Goal: Transaction & Acquisition: Download file/media

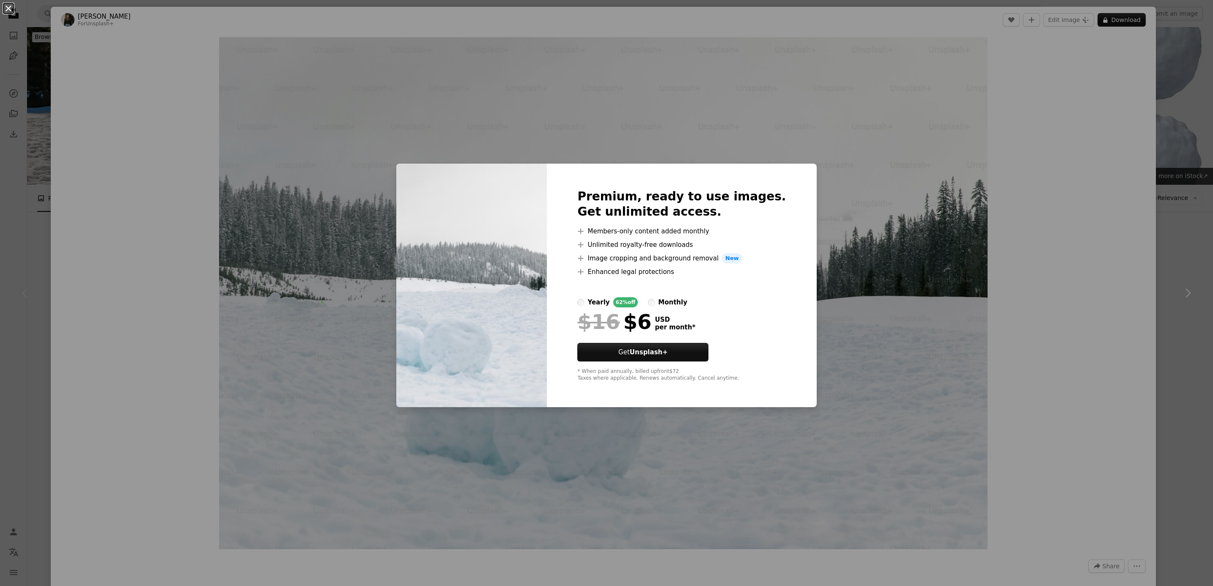
click at [9, 10] on button "An X shape" at bounding box center [8, 8] width 10 height 10
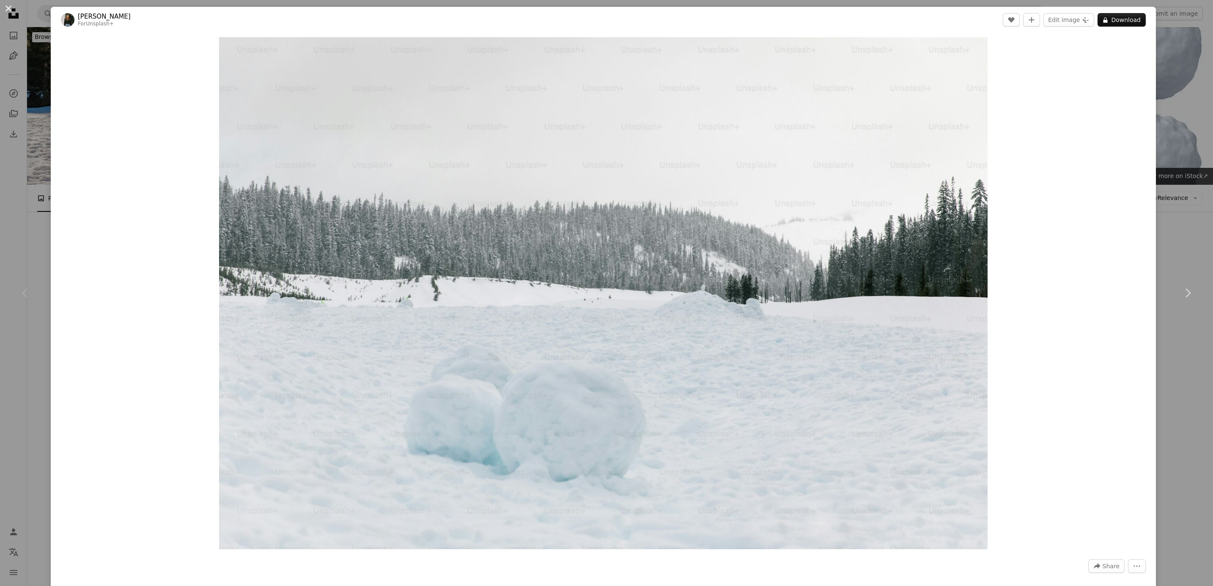
click at [6, 8] on button "An X shape" at bounding box center [8, 8] width 10 height 10
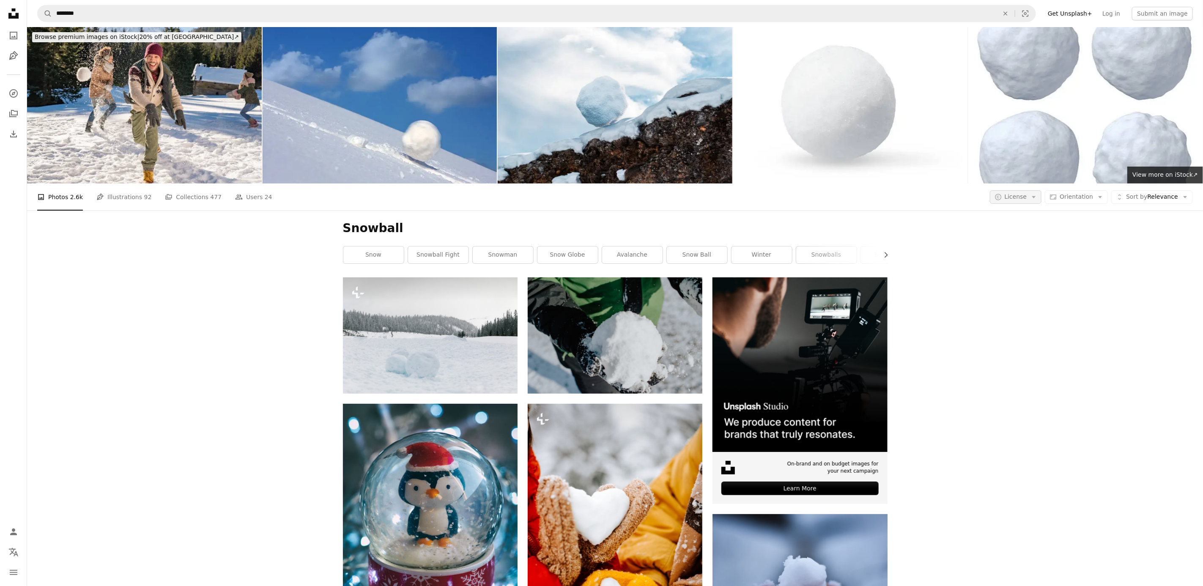
click at [1038, 198] on icon "Arrow down" at bounding box center [1034, 197] width 8 height 8
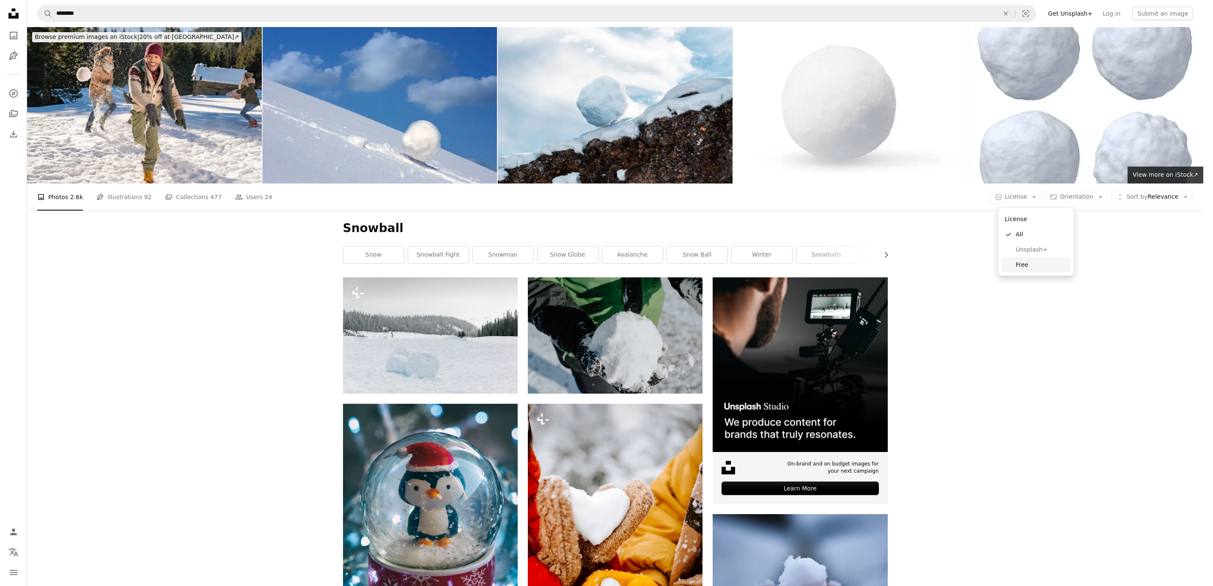
click at [1033, 266] on span "Free" at bounding box center [1042, 264] width 52 height 8
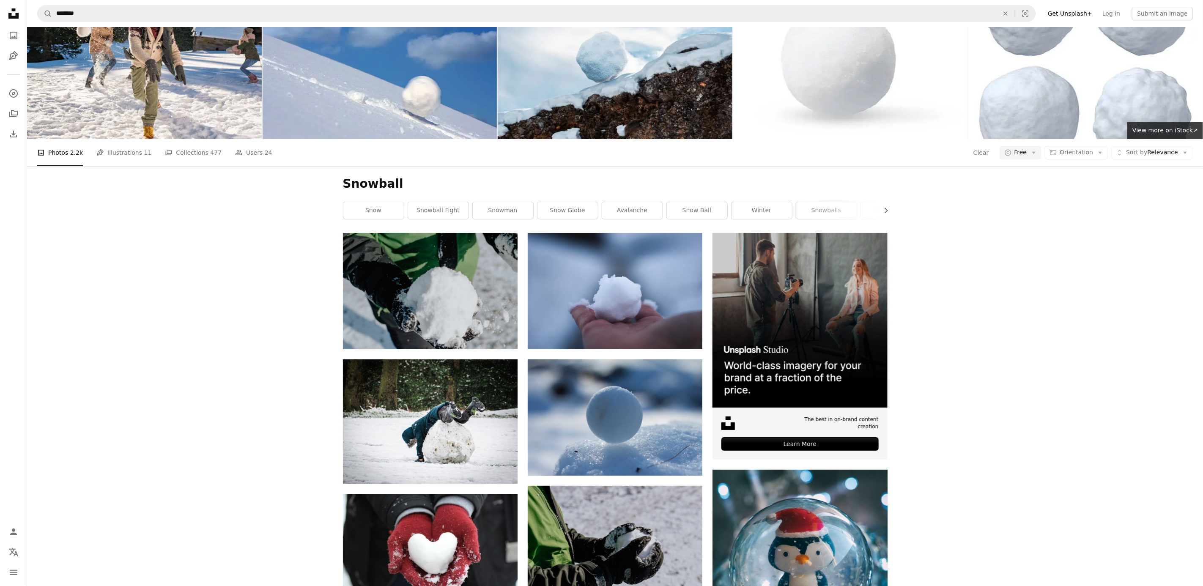
scroll to position [63, 0]
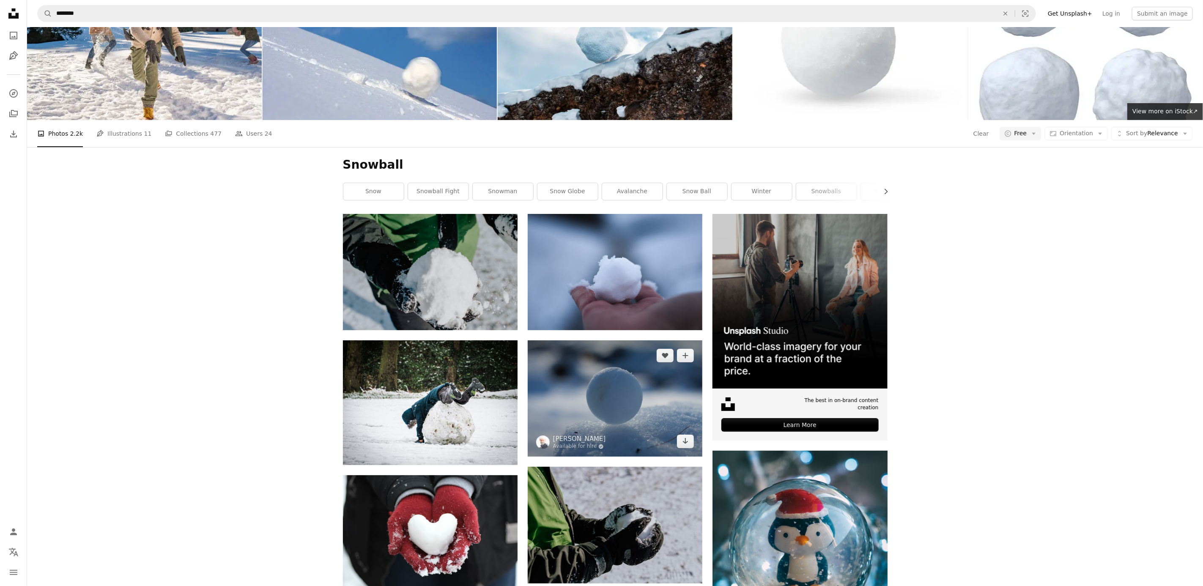
click at [619, 402] on img at bounding box center [615, 398] width 175 height 116
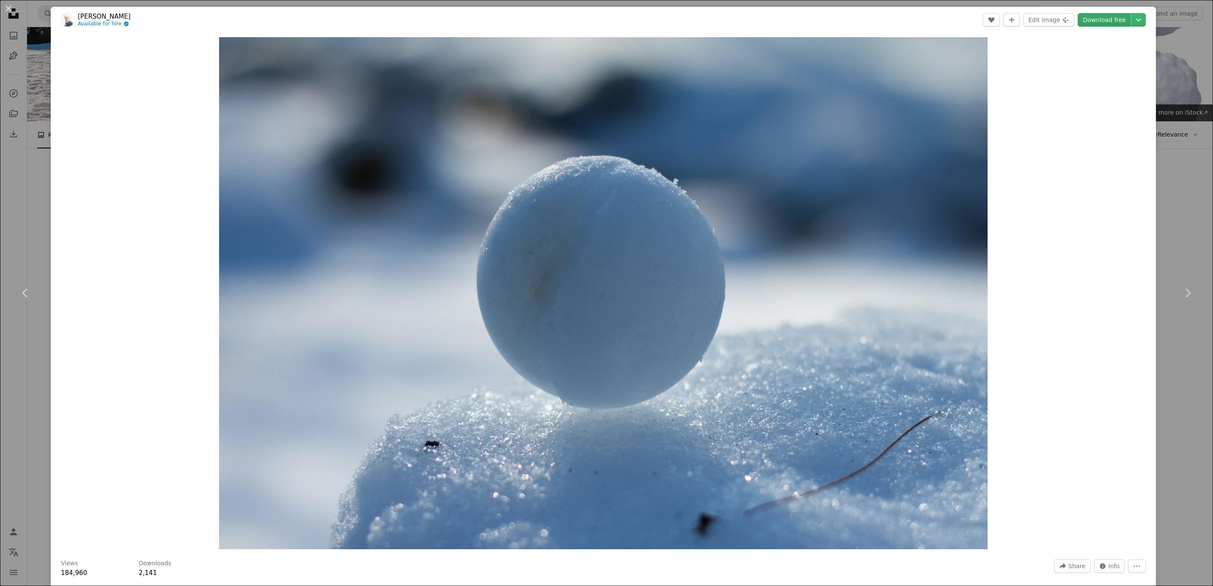
click at [1099, 16] on link "Download free" at bounding box center [1103, 20] width 53 height 14
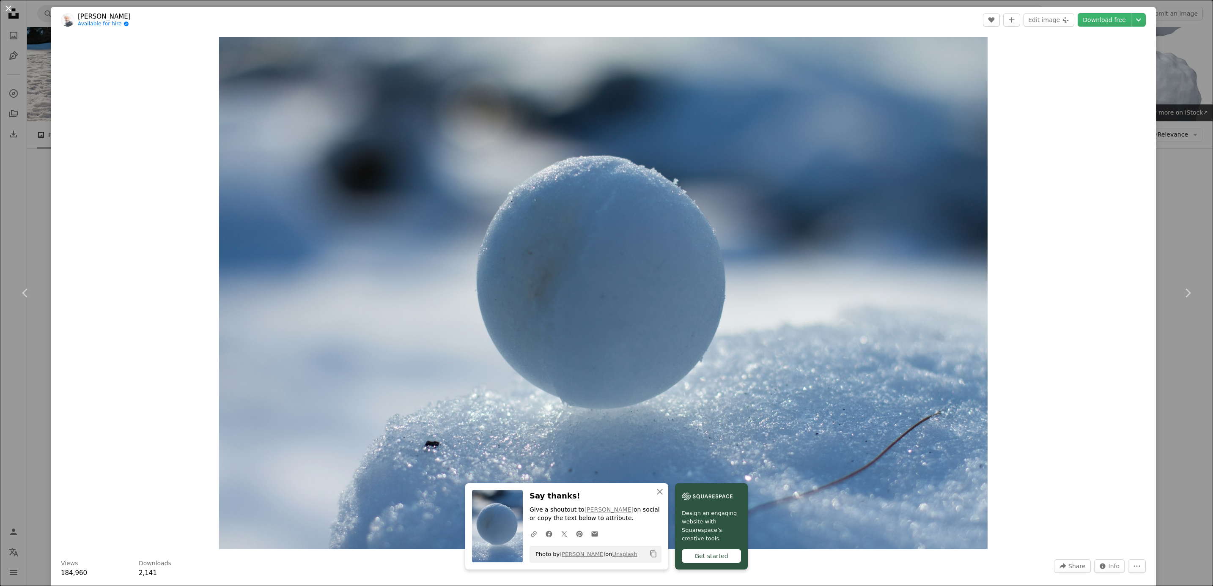
click at [11, 10] on button "An X shape" at bounding box center [8, 8] width 10 height 10
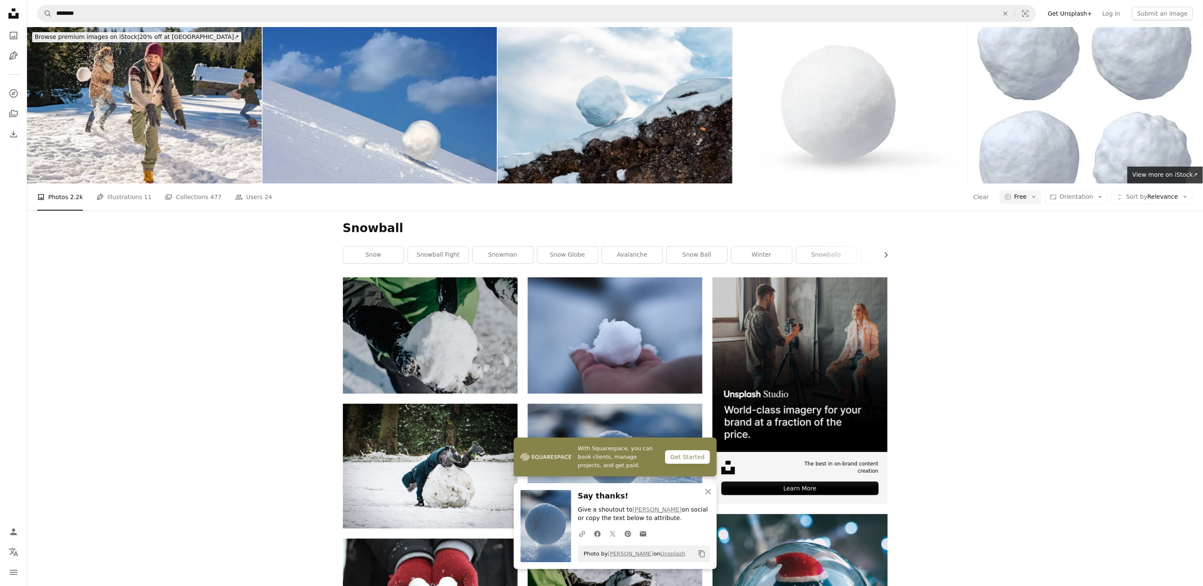
click at [396, 230] on h1 "Snowball" at bounding box center [615, 228] width 545 height 15
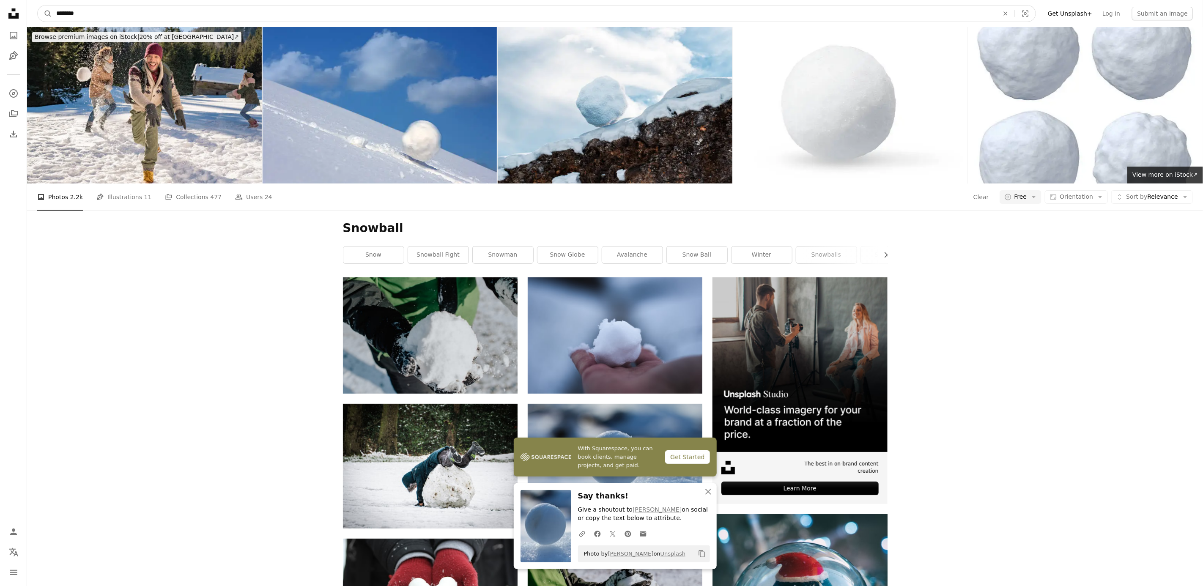
click at [99, 10] on input "********" at bounding box center [524, 13] width 944 height 16
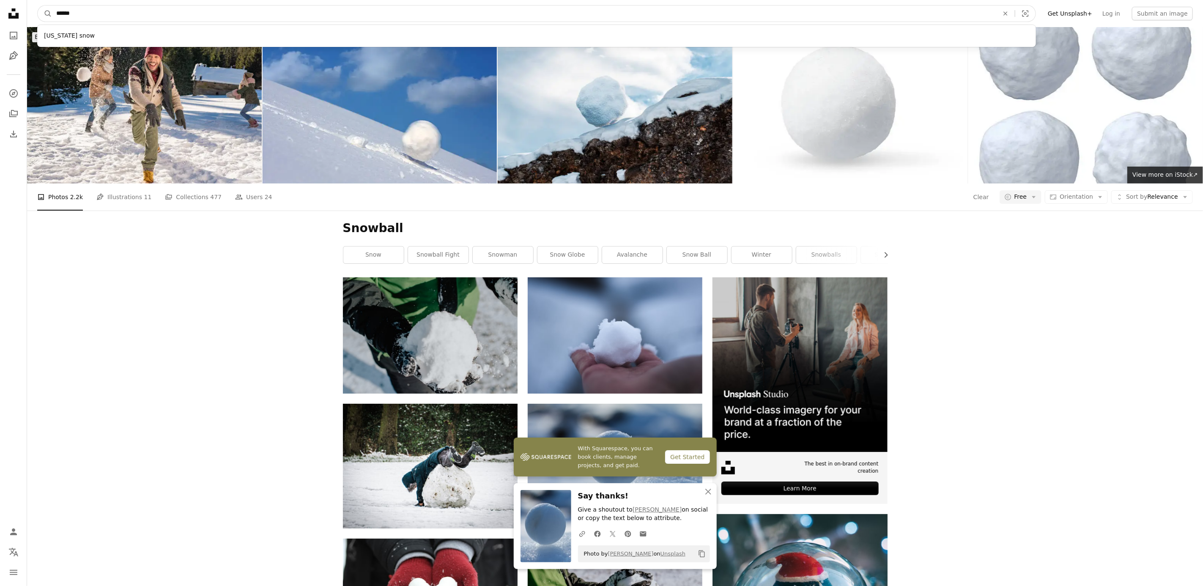
type input "*******"
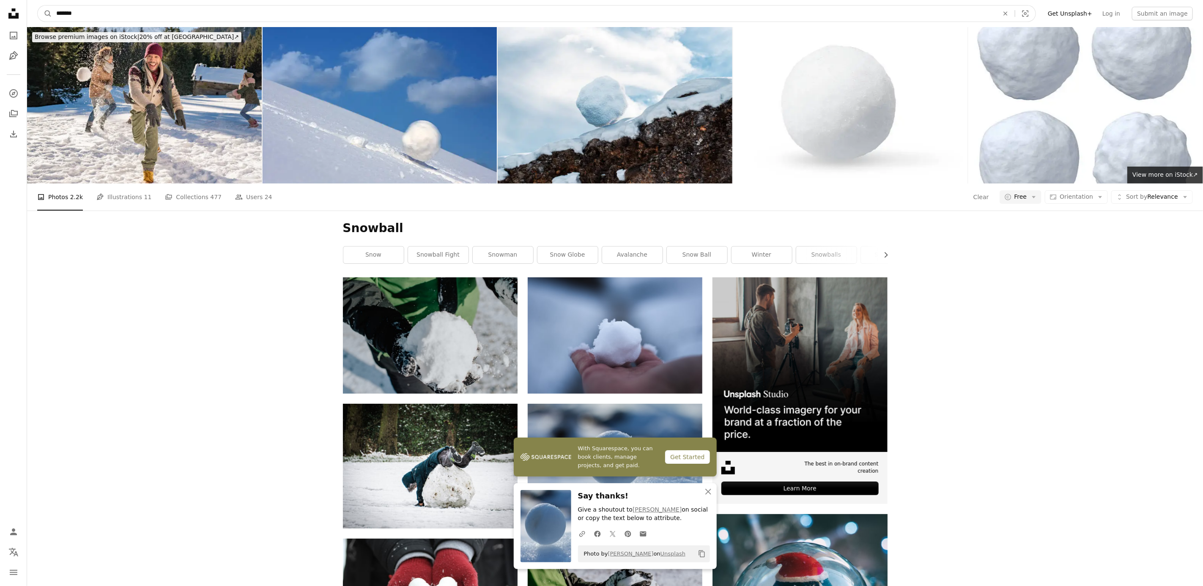
click button "A magnifying glass" at bounding box center [45, 13] width 14 height 16
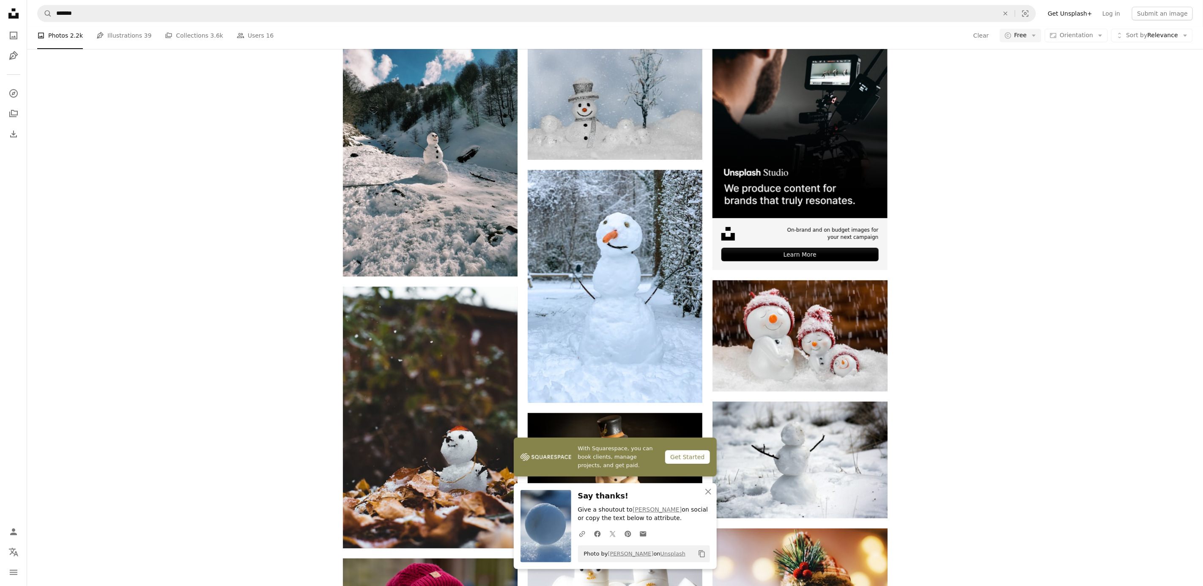
scroll to position [317, 0]
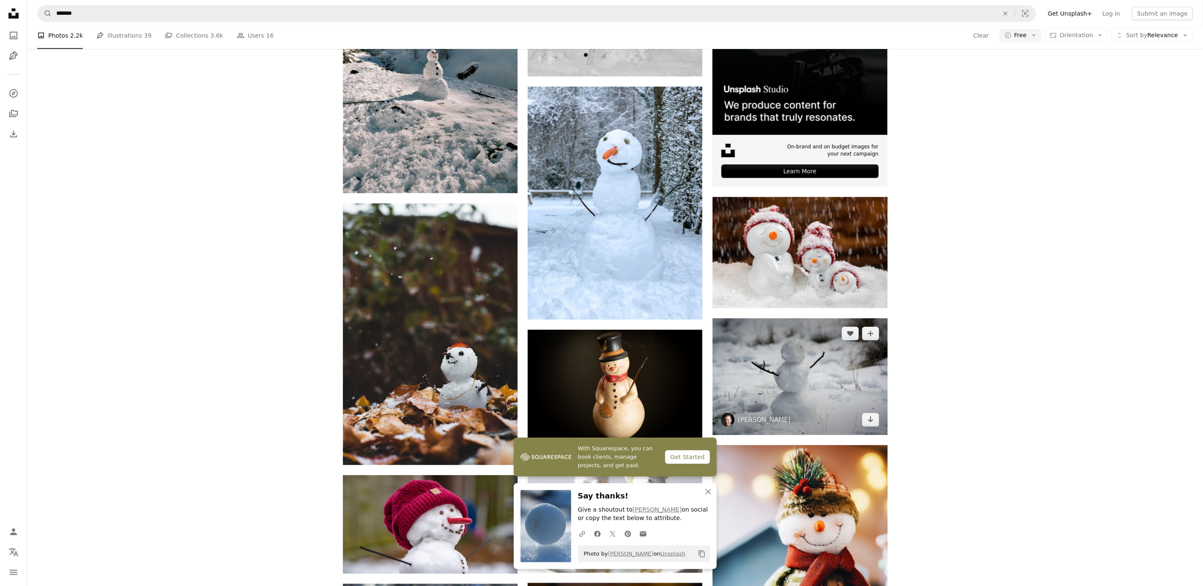
click at [795, 381] on img at bounding box center [799, 376] width 175 height 116
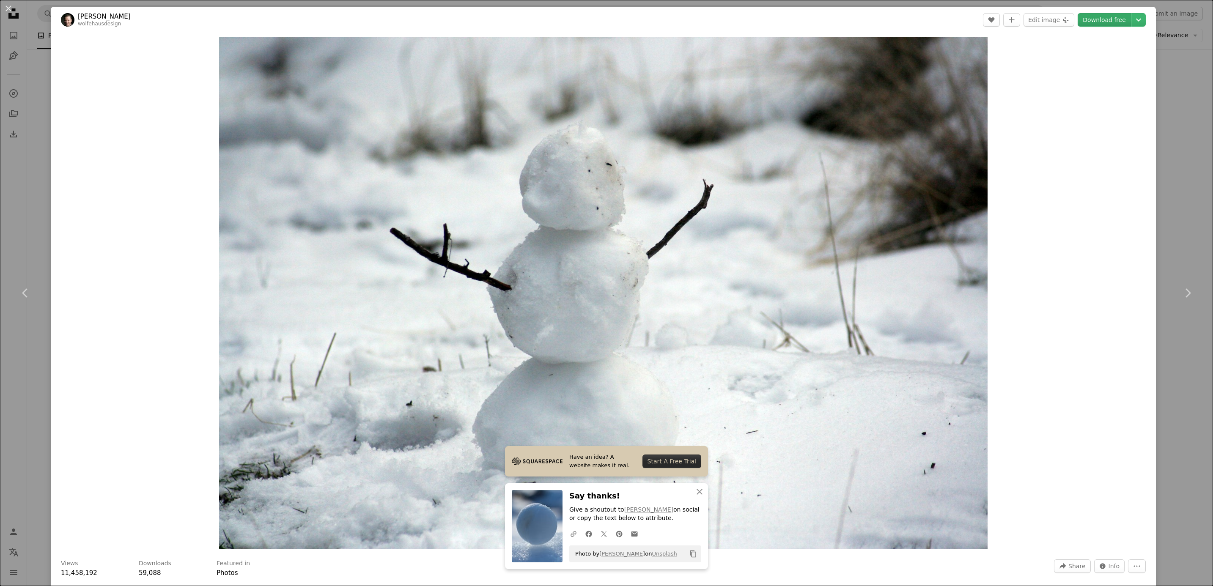
click at [1091, 19] on link "Download free" at bounding box center [1103, 20] width 53 height 14
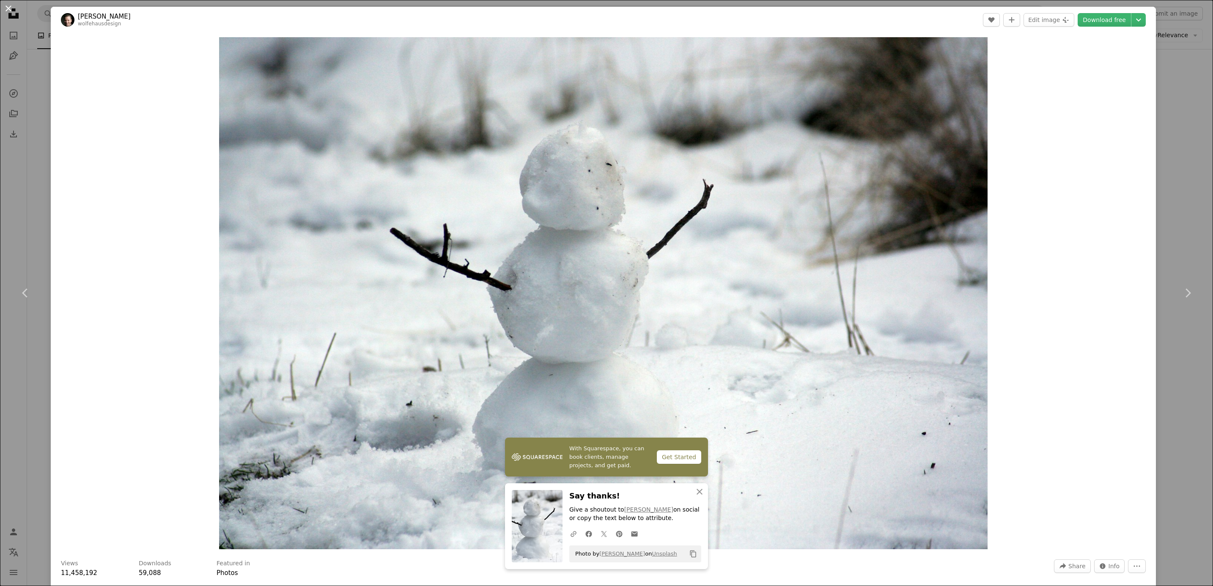
click at [8, 6] on button "An X shape" at bounding box center [8, 8] width 10 height 10
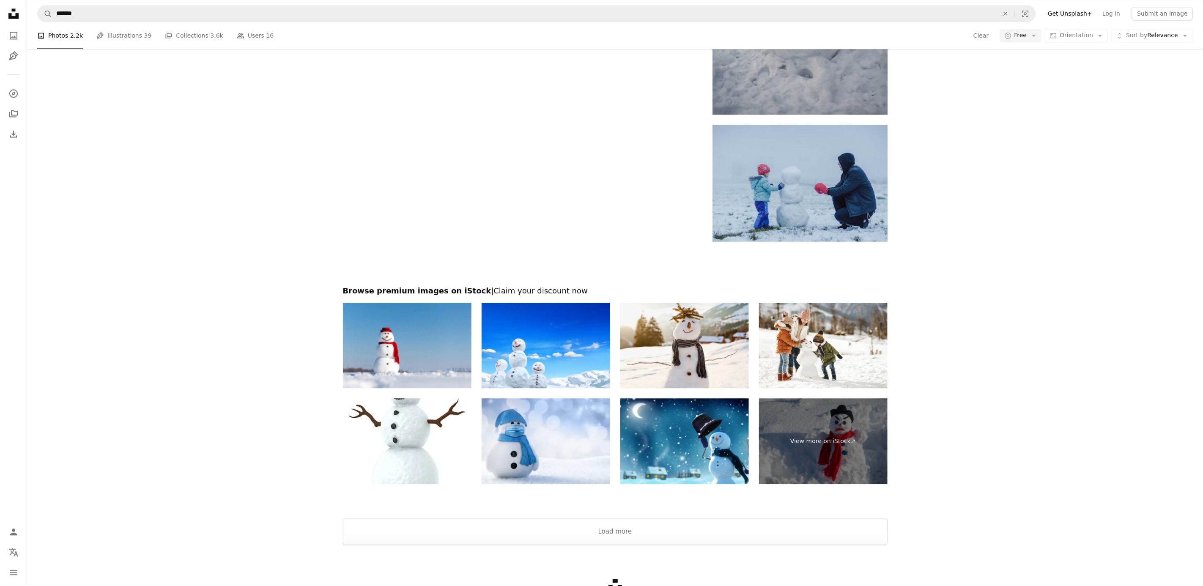
scroll to position [1468, 0]
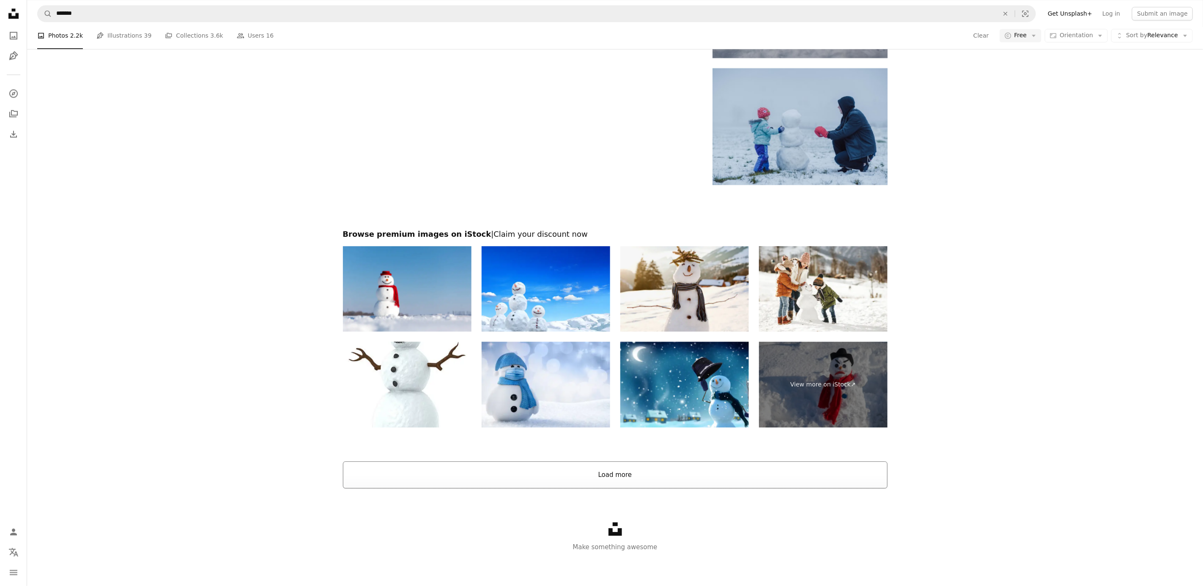
click at [661, 463] on button "Load more" at bounding box center [615, 474] width 545 height 27
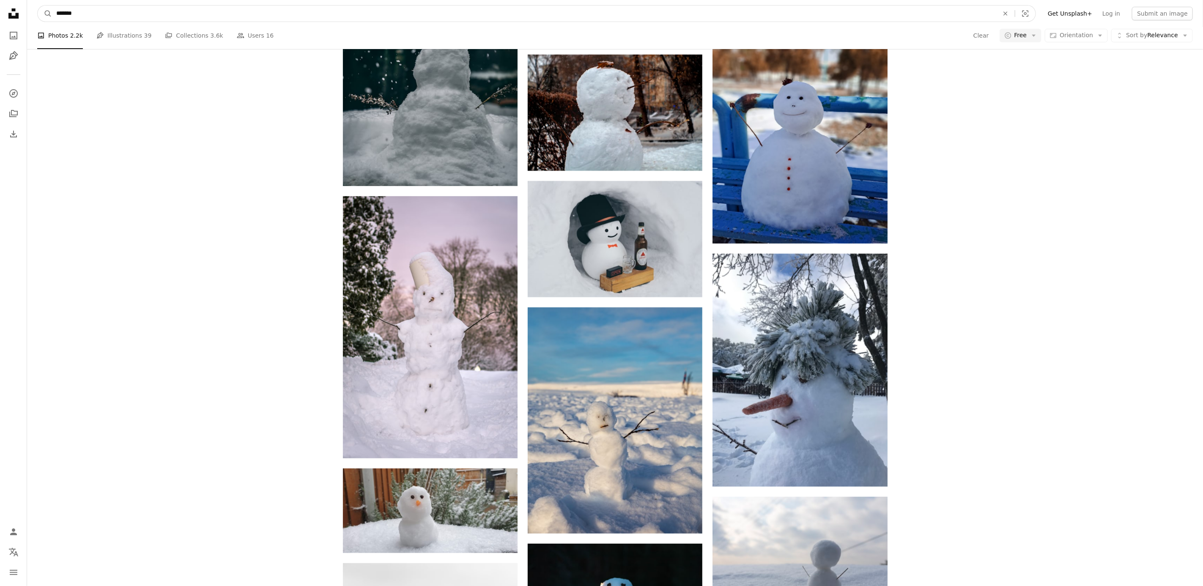
scroll to position [2371, 0]
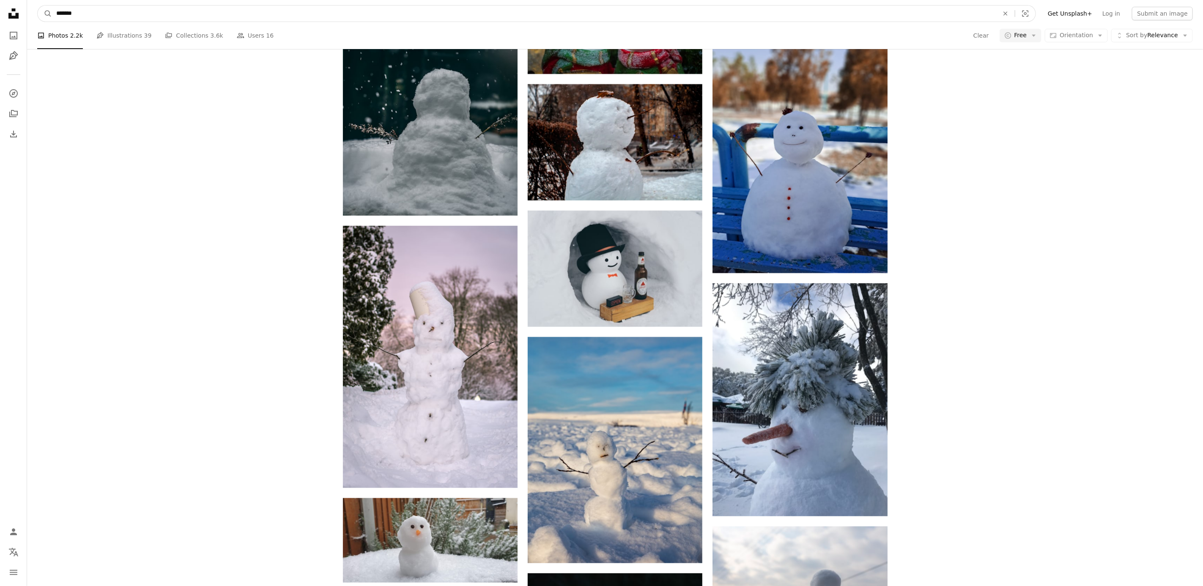
drag, startPoint x: 104, startPoint y: 13, endPoint x: 22, endPoint y: 11, distance: 82.5
type input "****"
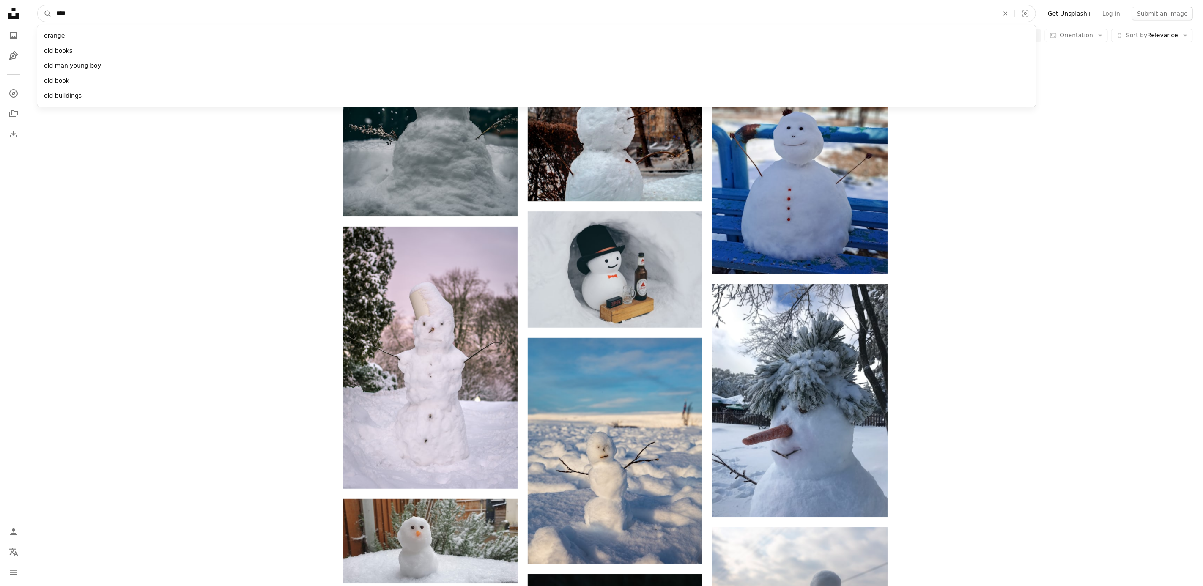
click button "A magnifying glass" at bounding box center [45, 13] width 14 height 16
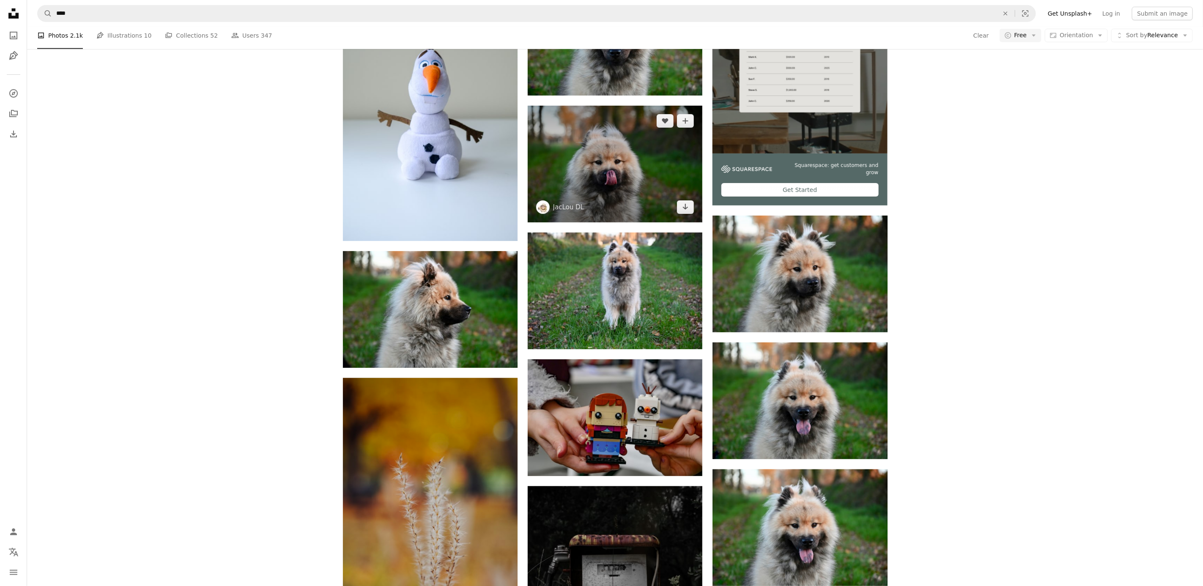
scroll to position [317, 0]
